Goal: Task Accomplishment & Management: Manage account settings

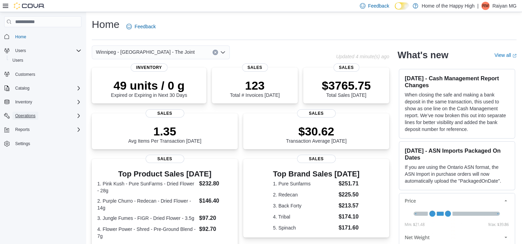
click at [34, 119] on span "Operations" at bounding box center [25, 116] width 20 height 8
click at [37, 128] on span "Cash Management" at bounding box center [29, 126] width 35 height 6
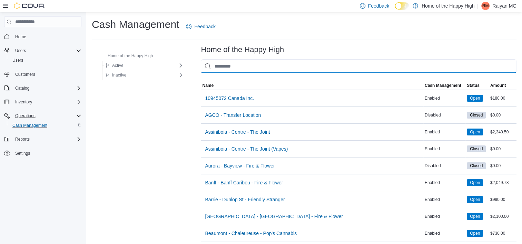
click at [237, 64] on input "This is a search bar. As you type, the results lower in the page will automatic…" at bounding box center [359, 66] width 316 height 14
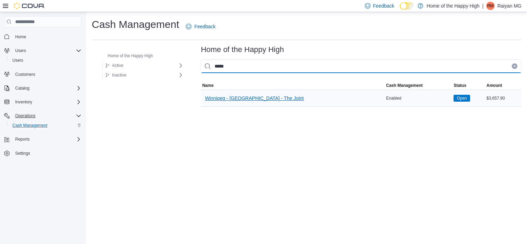
type input "*****"
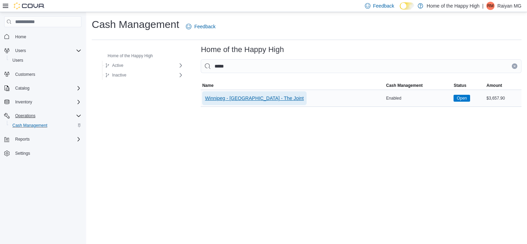
click at [235, 99] on span "Winnipeg - [GEOGRAPHIC_DATA] - The Joint" at bounding box center [254, 98] width 99 height 7
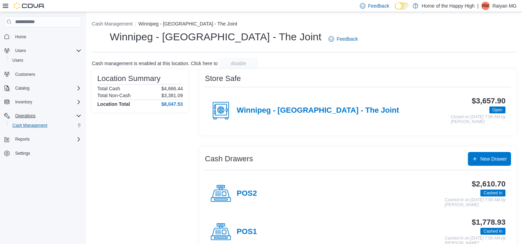
click at [498, 3] on p "Raiyan MG" at bounding box center [504, 6] width 24 height 8
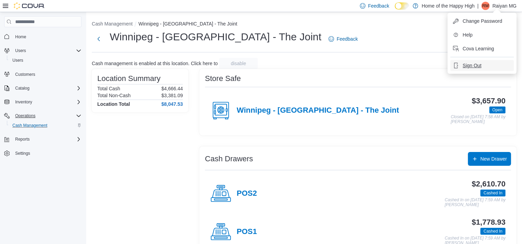
click at [482, 67] on button "Sign Out" at bounding box center [481, 65] width 63 height 11
